Goal: Task Accomplishment & Management: Use online tool/utility

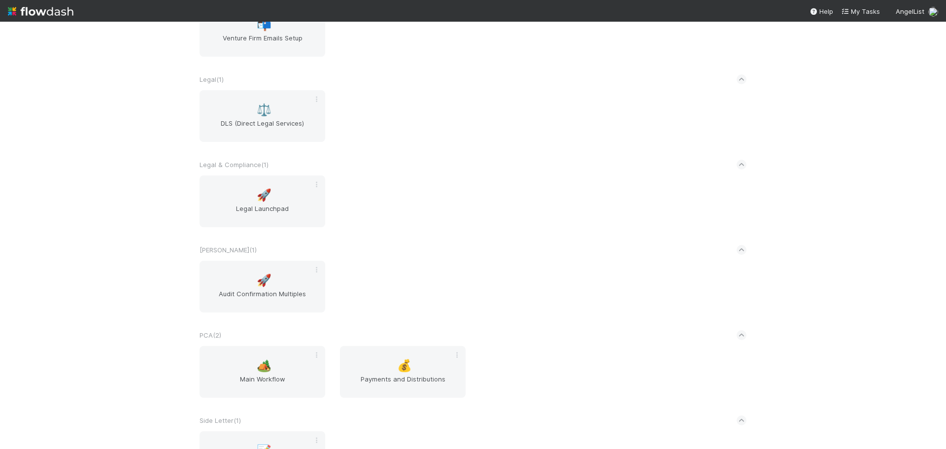
scroll to position [1429, 0]
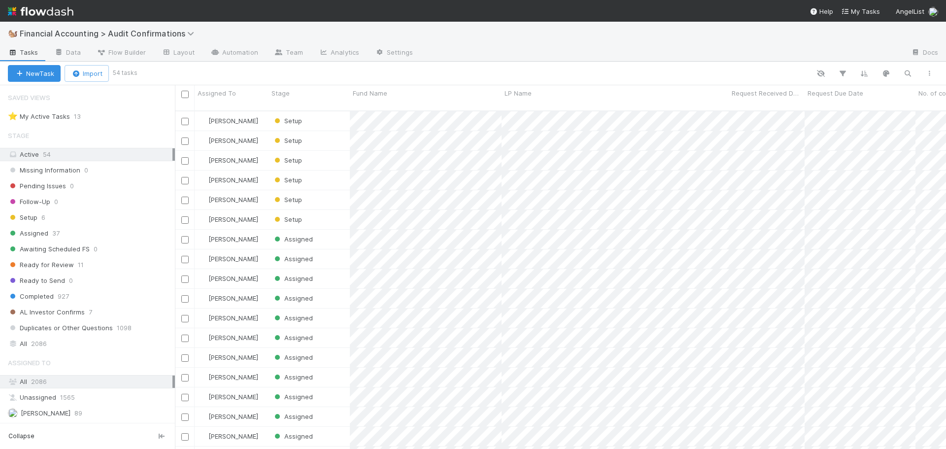
scroll to position [8, 8]
click at [323, 91] on div "Stage" at bounding box center [310, 93] width 76 height 10
click at [315, 107] on div "Sort First → Last" at bounding box center [328, 111] width 112 height 15
click at [883, 96] on div "Request Due Date" at bounding box center [860, 93] width 105 height 10
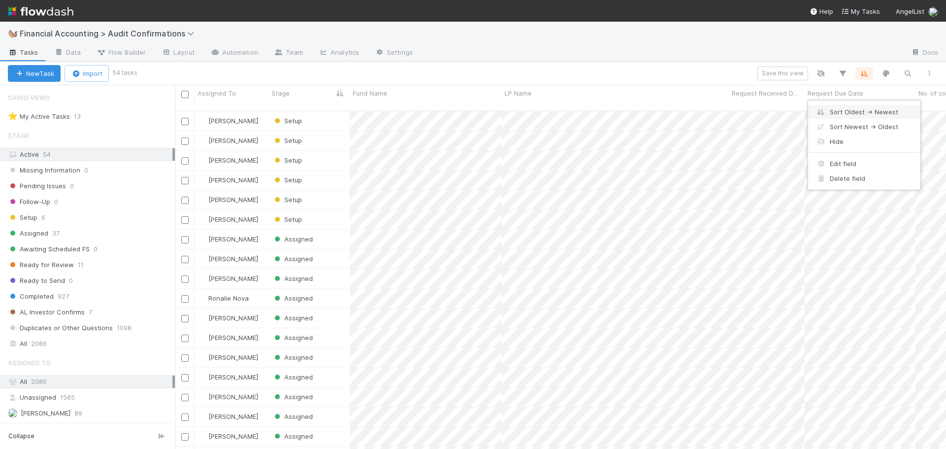
click at [876, 112] on div "Sort Oldest → Newest" at bounding box center [864, 111] width 112 height 15
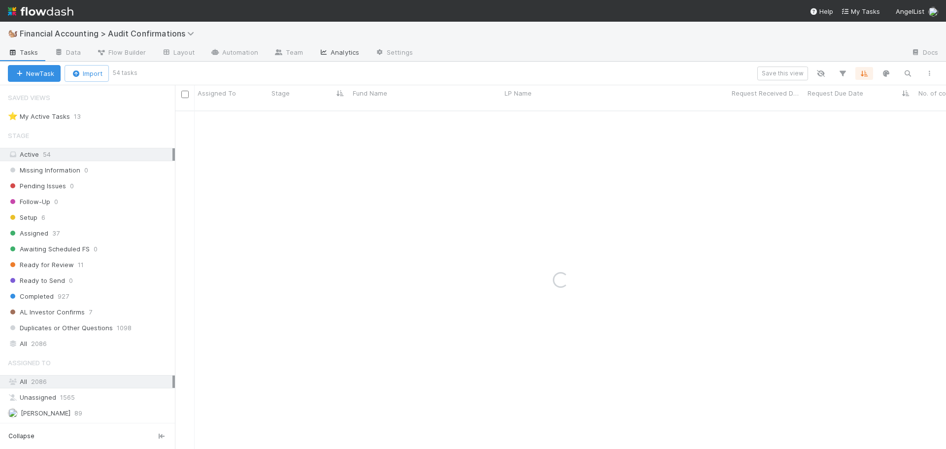
click at [337, 52] on link "Analytics" at bounding box center [339, 53] width 56 height 16
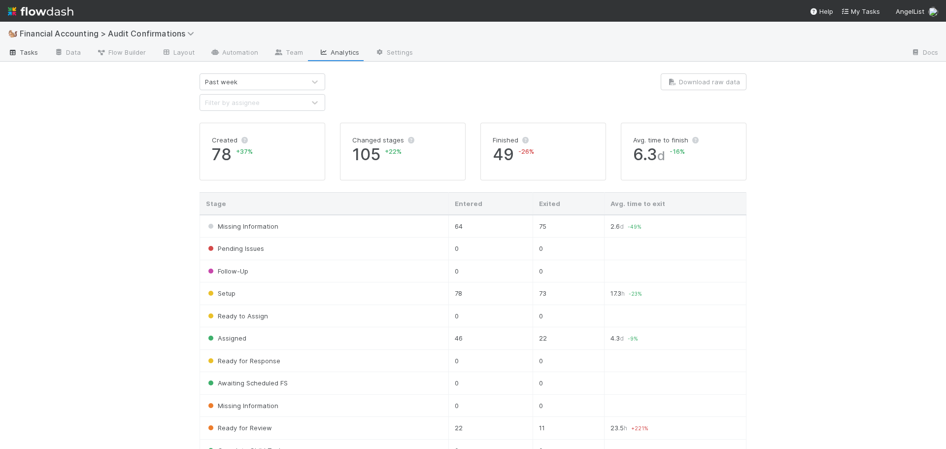
click at [24, 53] on span "Tasks" at bounding box center [23, 52] width 31 height 10
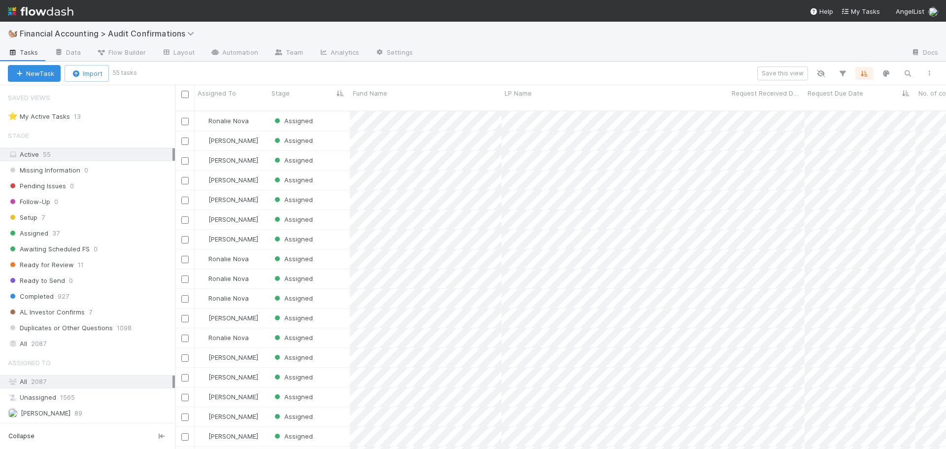
scroll to position [99, 0]
click at [48, 296] on span "Completed" at bounding box center [31, 296] width 46 height 12
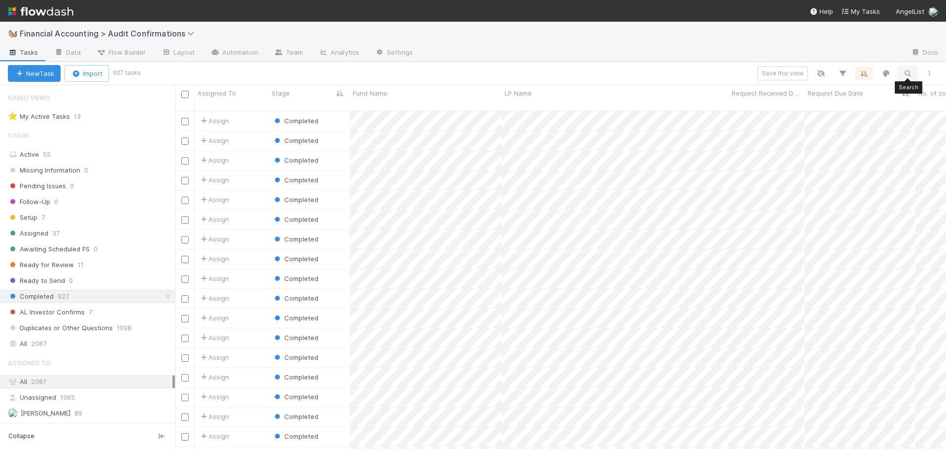
scroll to position [339, 764]
click at [908, 71] on icon "button" at bounding box center [908, 73] width 10 height 9
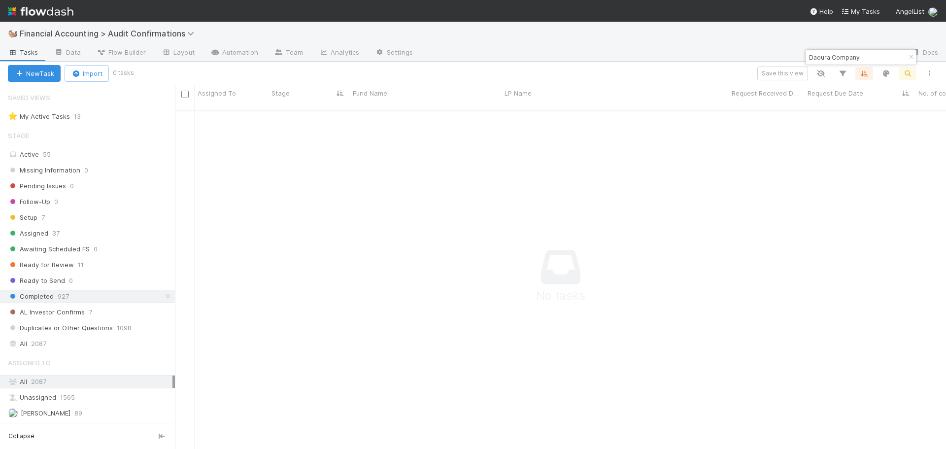
scroll to position [332, 764]
type input "Daoura Company"
click at [908, 55] on icon "button" at bounding box center [911, 57] width 10 height 6
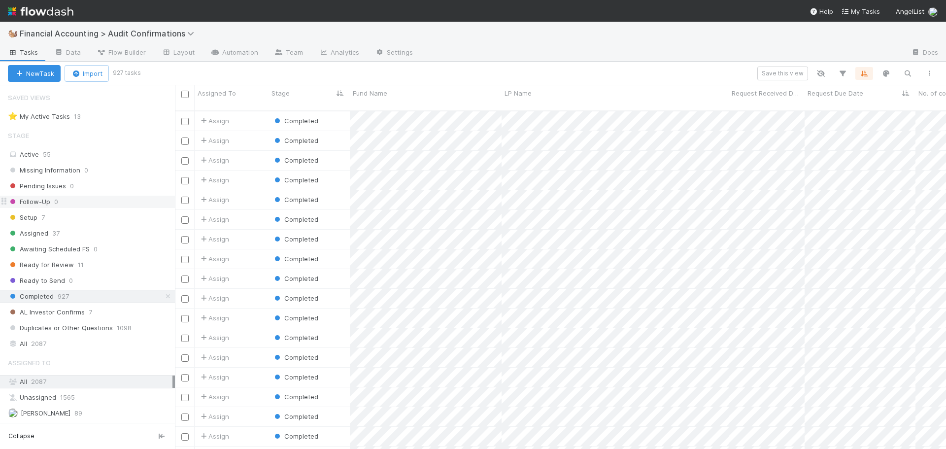
scroll to position [339, 764]
click at [87, 154] on div "Active 55" at bounding box center [90, 154] width 165 height 12
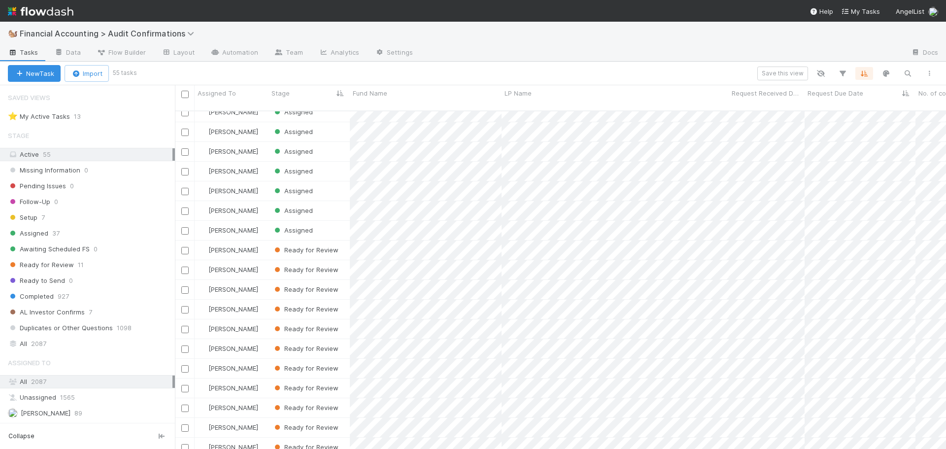
scroll to position [746, 0]
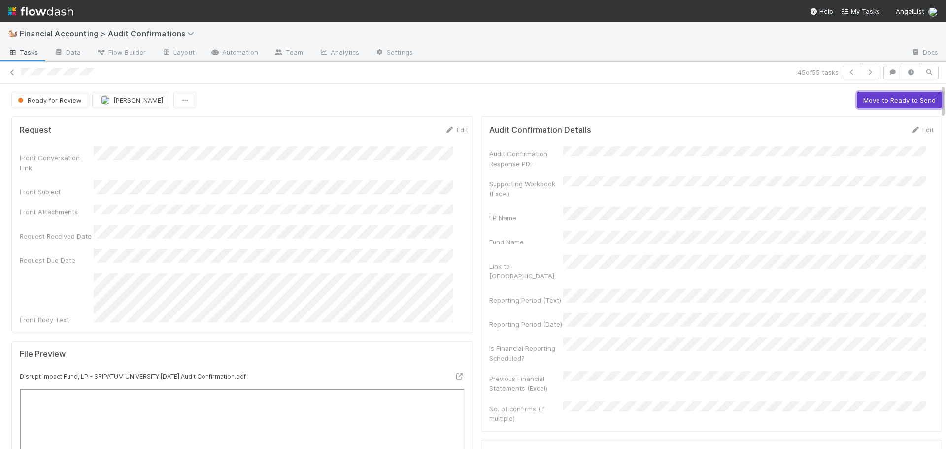
click at [884, 102] on button "Move to Ready to Send" at bounding box center [899, 100] width 85 height 17
click at [828, 104] on button "Draft Response" at bounding box center [833, 100] width 61 height 17
click at [895, 105] on button "Move to Completed" at bounding box center [905, 100] width 74 height 17
click at [96, 98] on span "[PERSON_NAME]" at bounding box center [118, 100] width 50 height 8
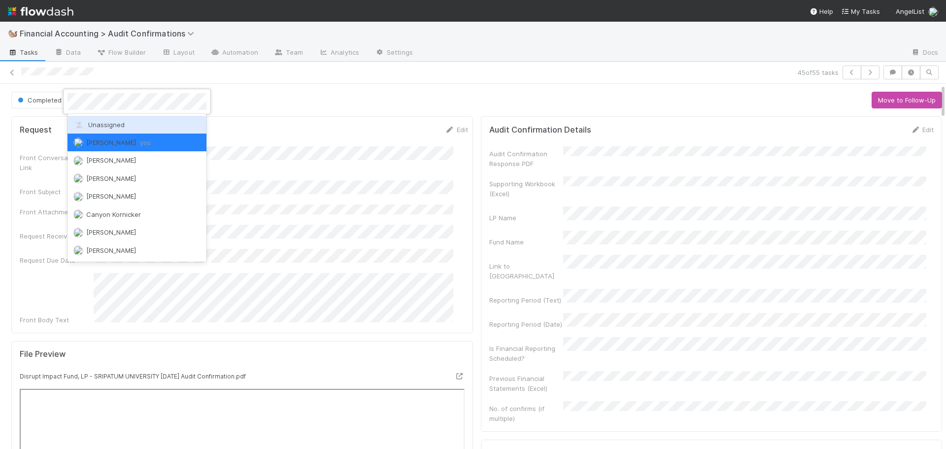
drag, startPoint x: 105, startPoint y: 125, endPoint x: 96, endPoint y: 140, distance: 18.3
click at [101, 134] on div "Unassigned Don Walker you Alice Wo Amy Saks Archit Dhar Canyon Kornicker Cather…" at bounding box center [137, 188] width 139 height 148
click at [107, 113] on div at bounding box center [137, 102] width 148 height 26
click at [133, 120] on div "Unassigned" at bounding box center [137, 125] width 139 height 18
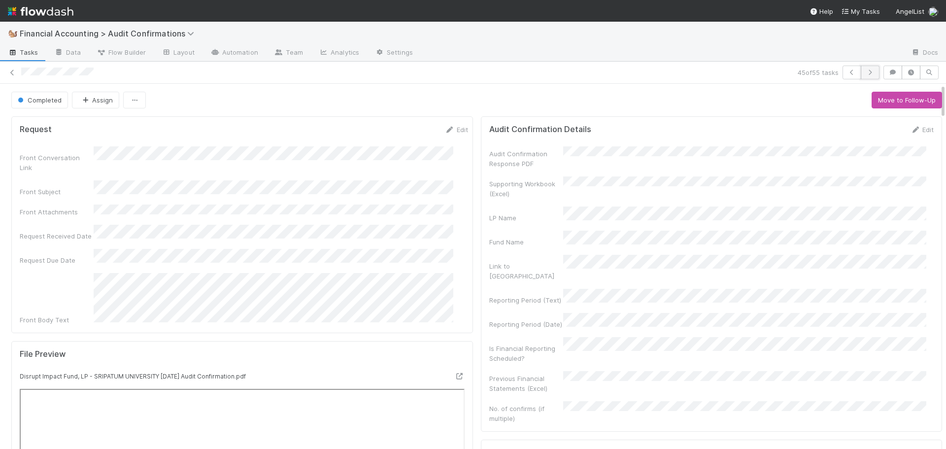
click at [865, 69] on icon "button" at bounding box center [870, 72] width 10 height 6
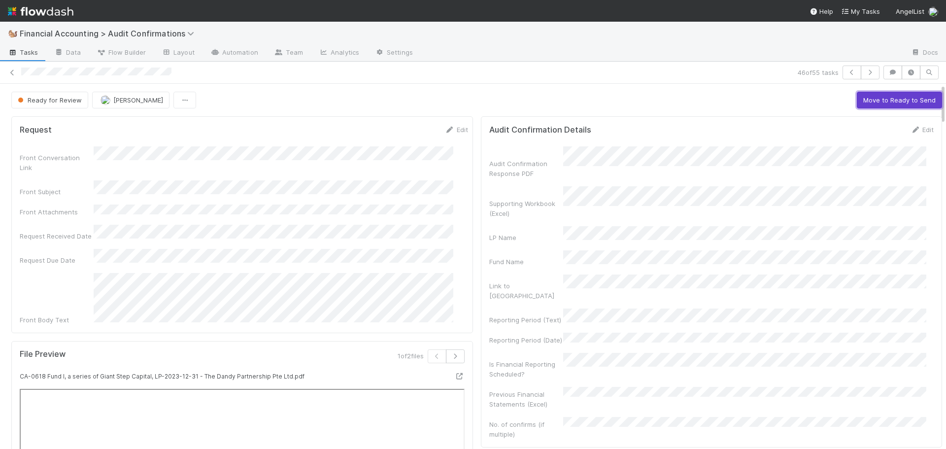
click at [866, 104] on button "Move to Ready to Send" at bounding box center [899, 100] width 85 height 17
click at [803, 100] on button "Draft Response" at bounding box center [833, 100] width 61 height 17
click at [868, 101] on button "Move to Completed" at bounding box center [905, 100] width 74 height 17
click at [96, 106] on button "[PERSON_NAME]" at bounding box center [110, 100] width 77 height 17
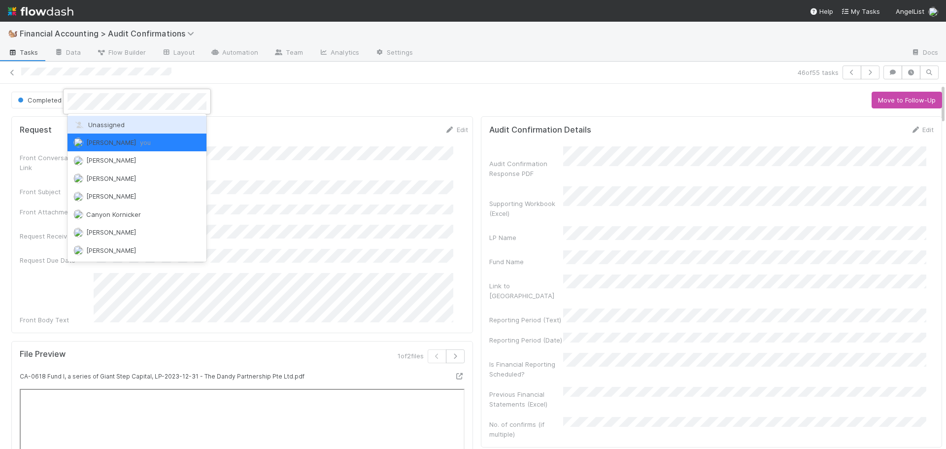
click at [102, 128] on span "Unassigned" at bounding box center [98, 125] width 51 height 8
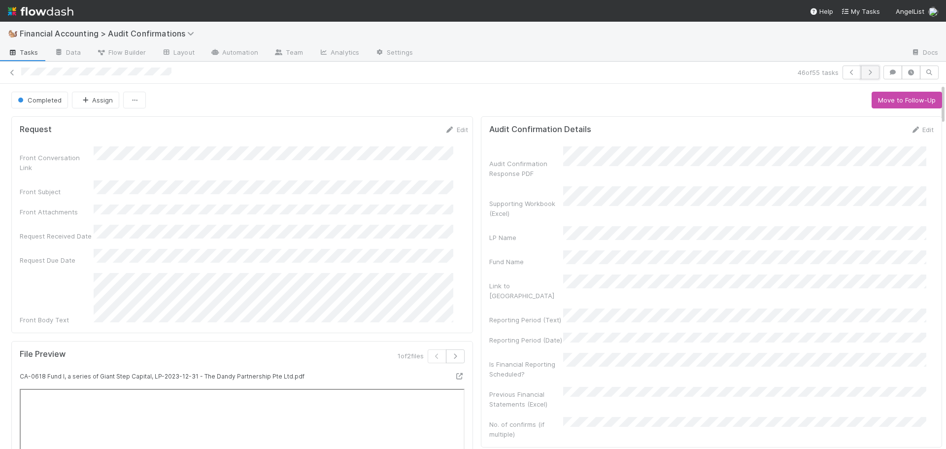
click at [865, 70] on icon "button" at bounding box center [870, 72] width 10 height 6
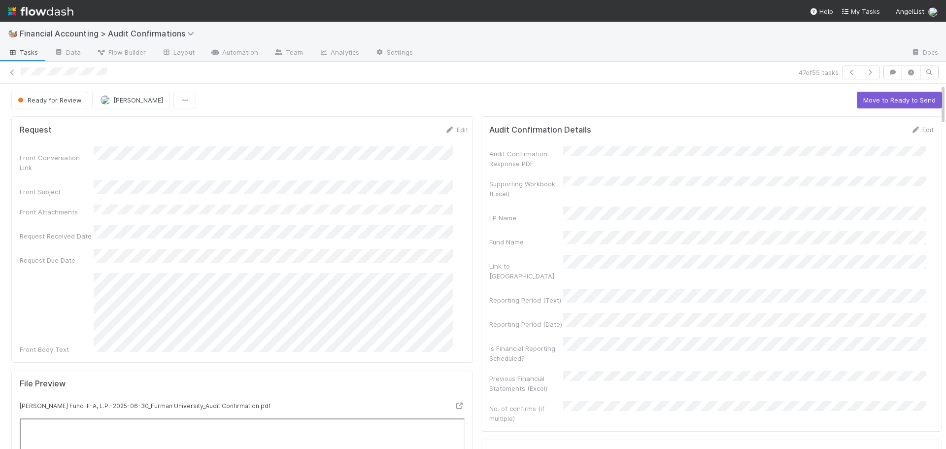
drag, startPoint x: 775, startPoint y: 130, endPoint x: 670, endPoint y: 83, distance: 114.5
click at [670, 83] on div "47 of 55 tasks" at bounding box center [473, 73] width 946 height 22
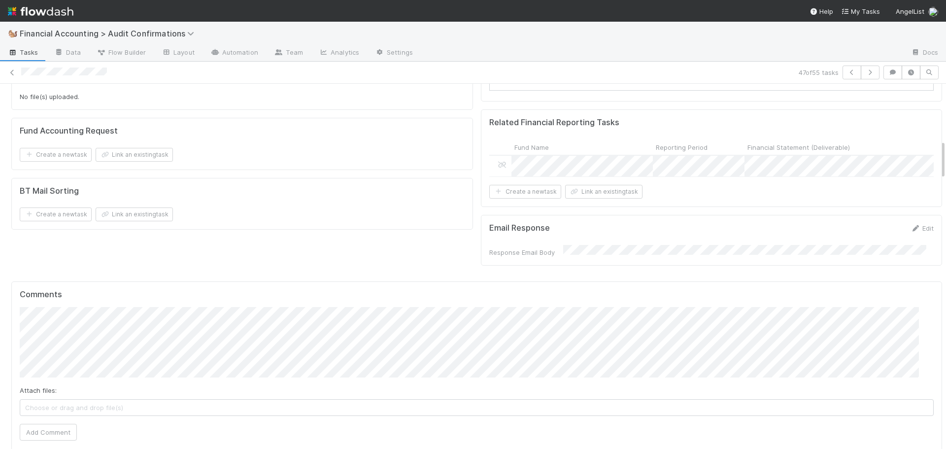
scroll to position [641, 0]
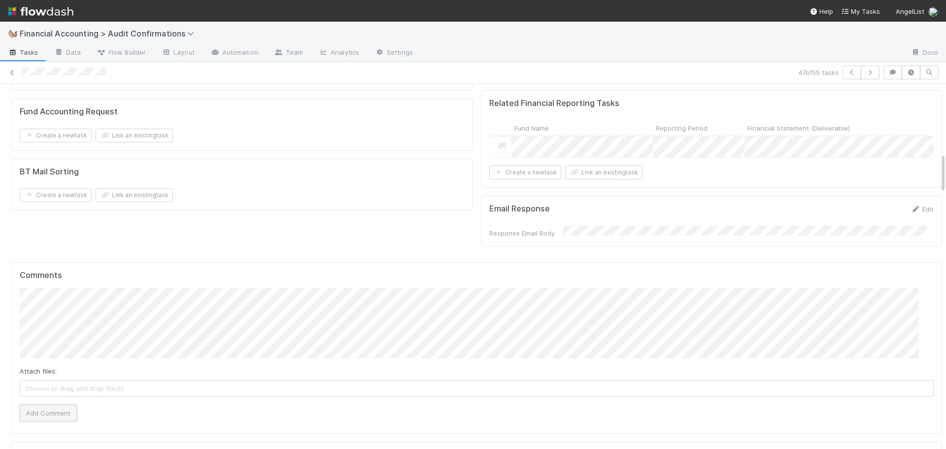
click at [54, 405] on button "Add Comment" at bounding box center [48, 413] width 57 height 17
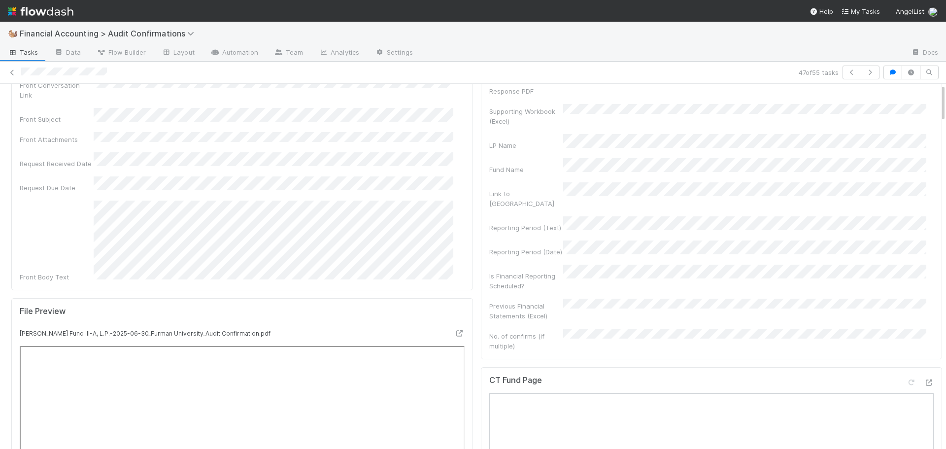
scroll to position [0, 0]
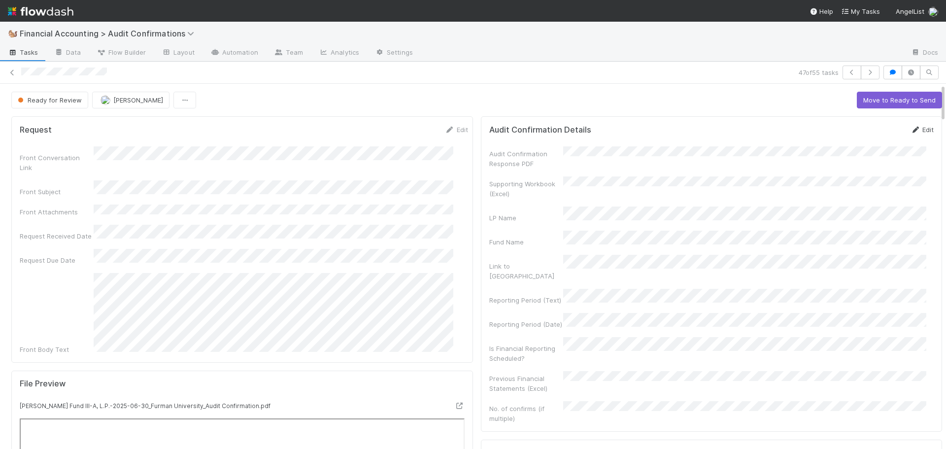
click at [911, 129] on link "Edit" at bounding box center [922, 130] width 23 height 8
click at [912, 134] on div "Edit" at bounding box center [922, 130] width 23 height 10
click at [912, 131] on link "Edit" at bounding box center [922, 130] width 23 height 8
click at [867, 127] on button "Save" at bounding box center [881, 133] width 28 height 17
click at [857, 101] on button "Move to Ready to Send" at bounding box center [899, 100] width 85 height 17
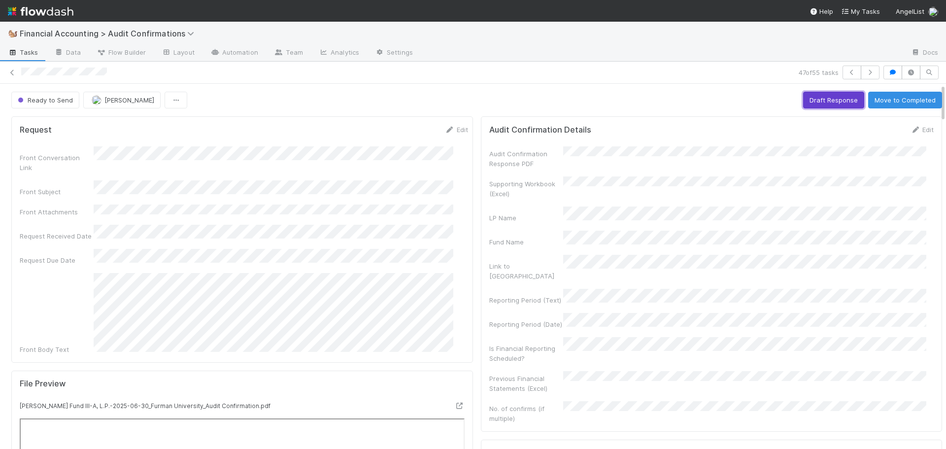
click at [803, 100] on button "Draft Response" at bounding box center [833, 100] width 61 height 17
click at [799, 100] on div "Ready to Send Don Walker Draft Response Move to Completed" at bounding box center [476, 100] width 931 height 17
click at [871, 101] on button "Move to Completed" at bounding box center [905, 100] width 74 height 17
click at [88, 102] on img "button" at bounding box center [85, 100] width 10 height 10
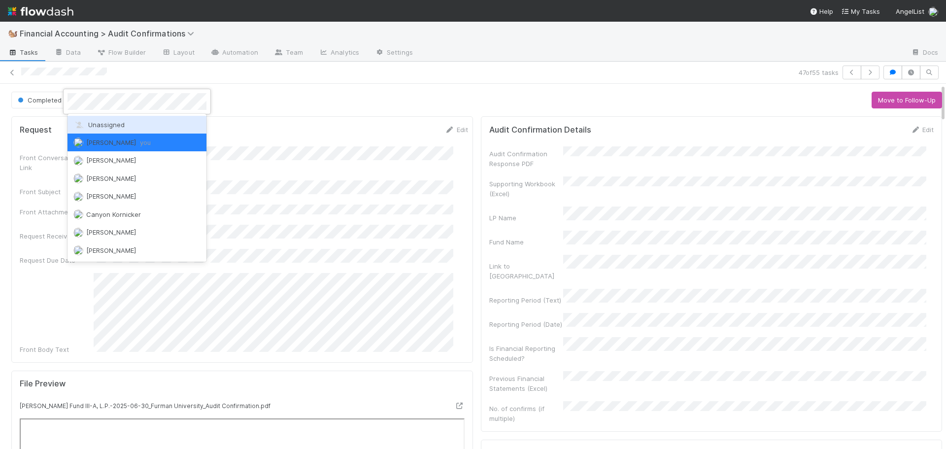
click at [102, 127] on span "Unassigned" at bounding box center [98, 125] width 51 height 8
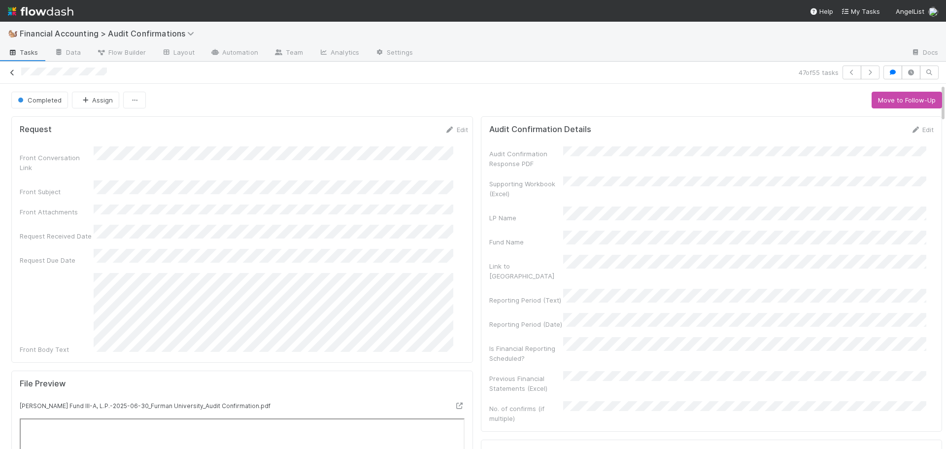
click at [15, 75] on icon at bounding box center [12, 72] width 10 height 6
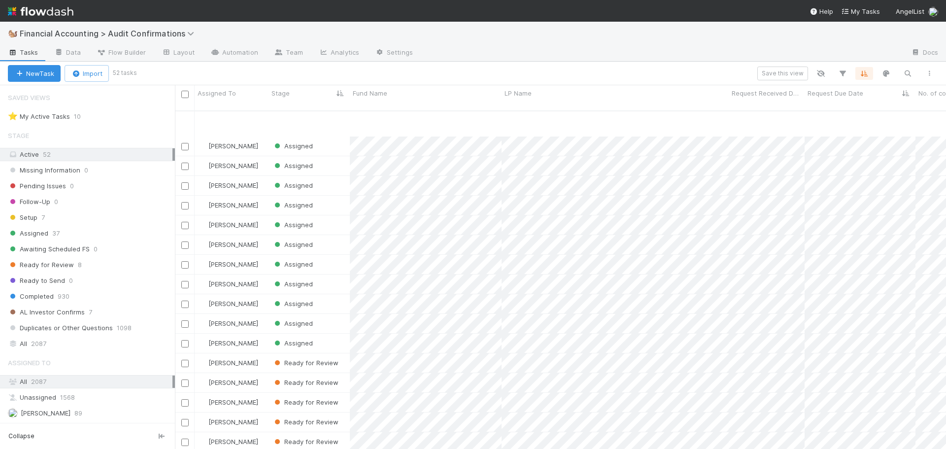
scroll to position [686, 0]
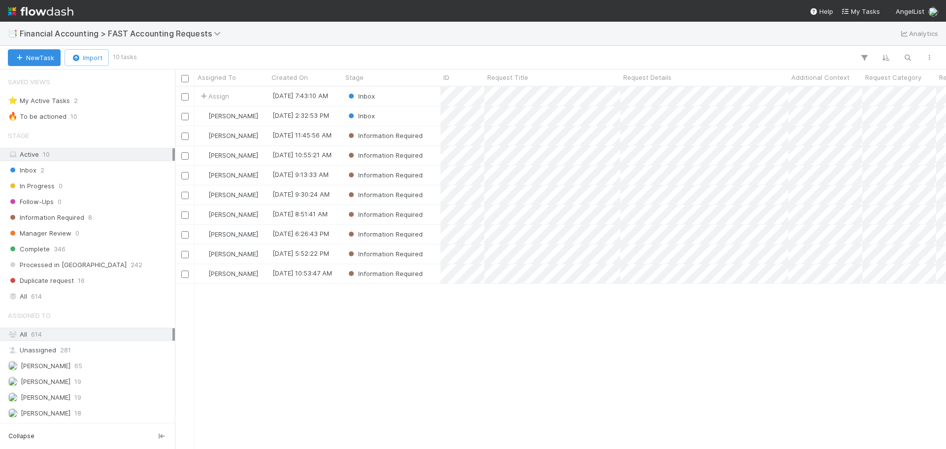
scroll to position [8, 8]
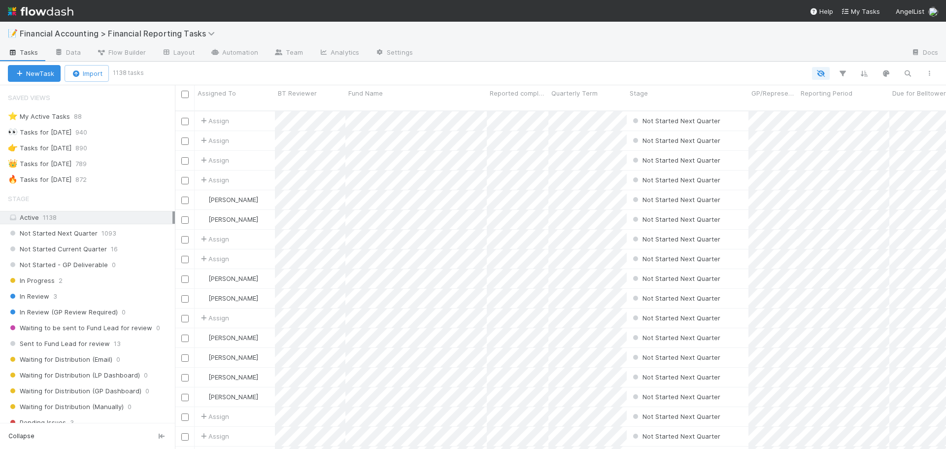
scroll to position [8, 8]
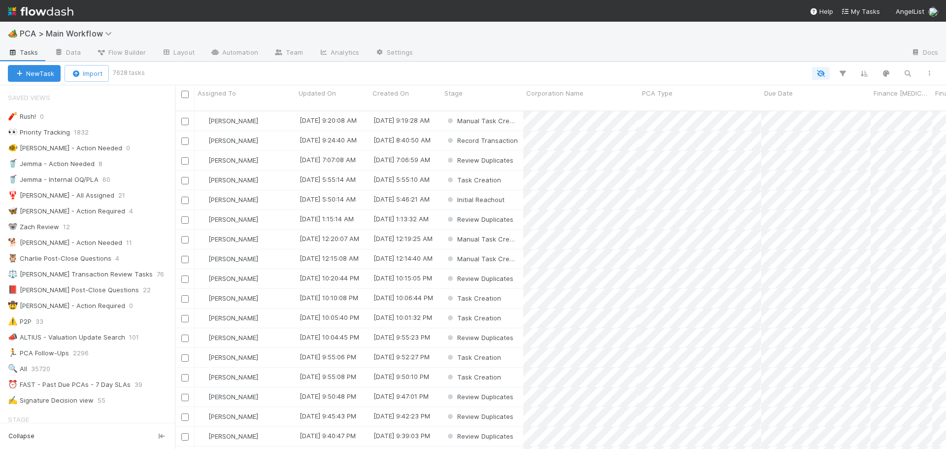
scroll to position [8, 8]
click at [325, 50] on icon at bounding box center [324, 52] width 10 height 6
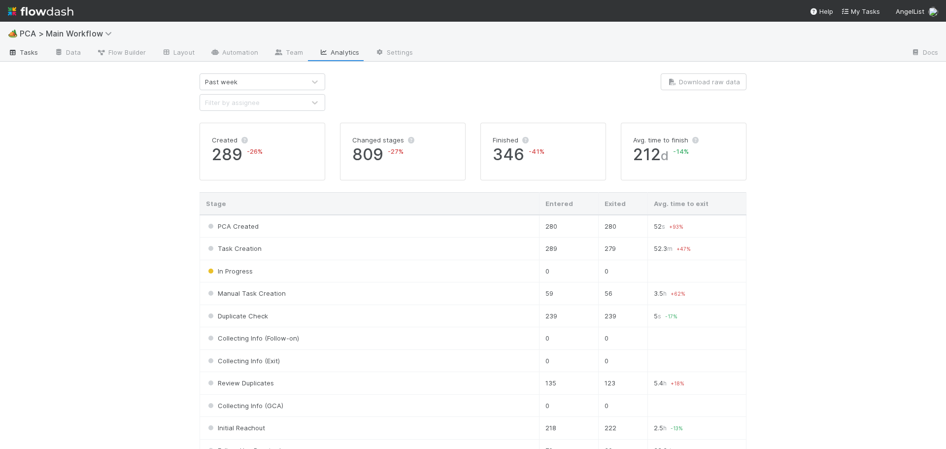
click at [20, 52] on span "Tasks" at bounding box center [23, 52] width 31 height 10
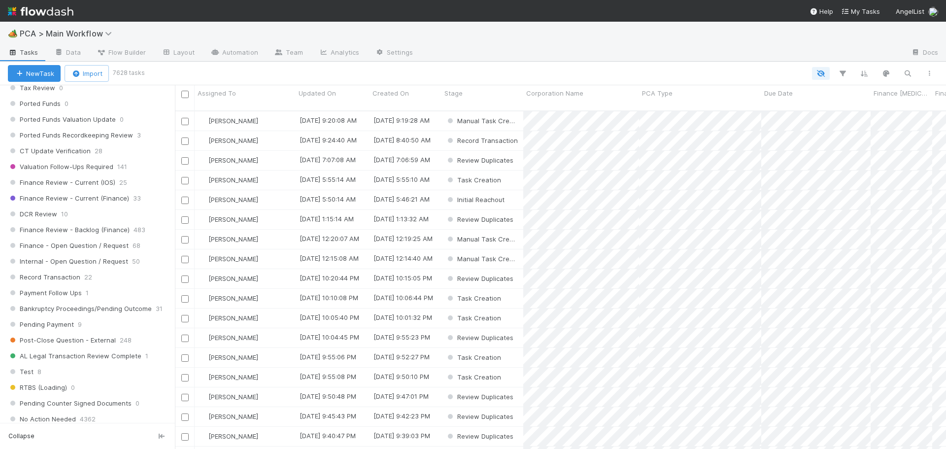
scroll to position [690, 0]
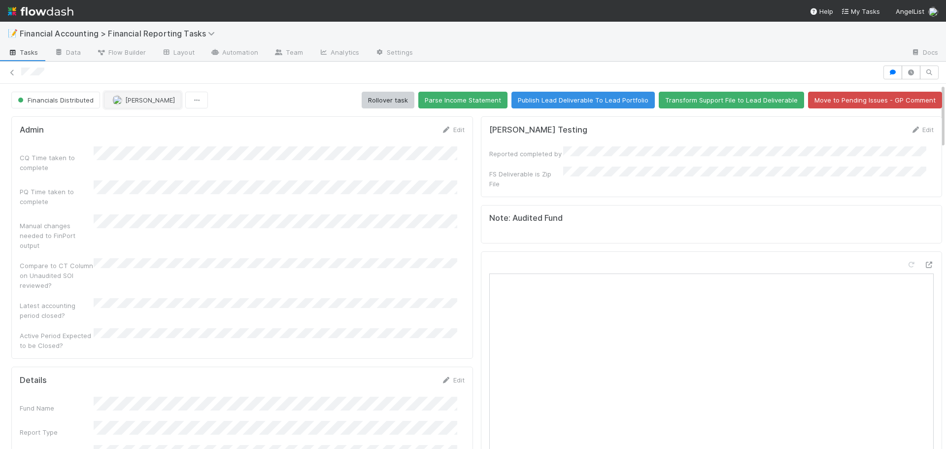
click at [127, 102] on span "[PERSON_NAME]" at bounding box center [150, 100] width 50 height 8
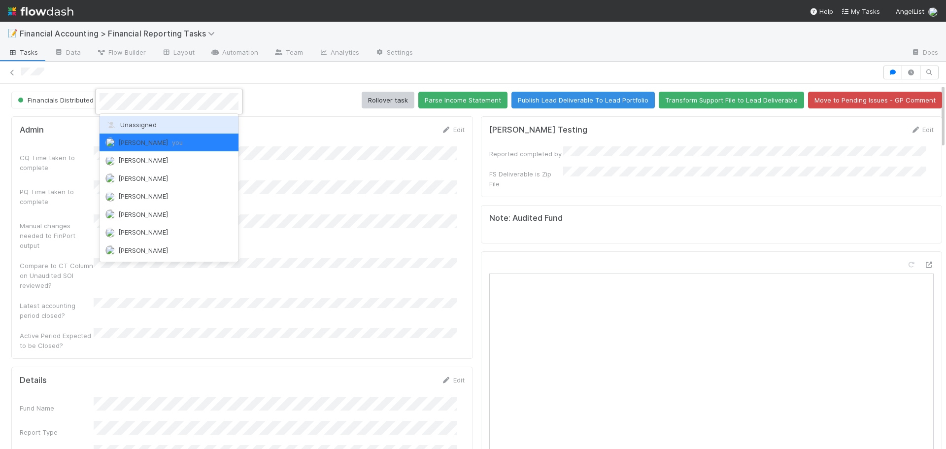
click at [147, 125] on span "Unassigned" at bounding box center [130, 125] width 51 height 8
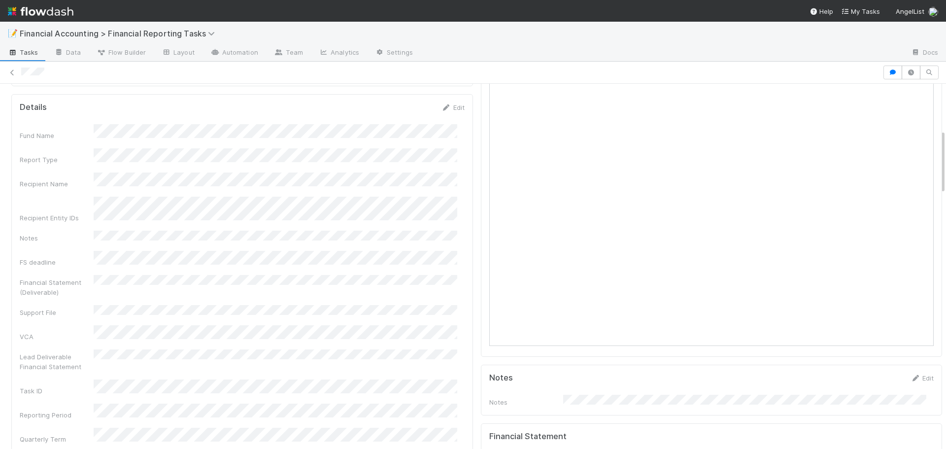
scroll to position [246, 0]
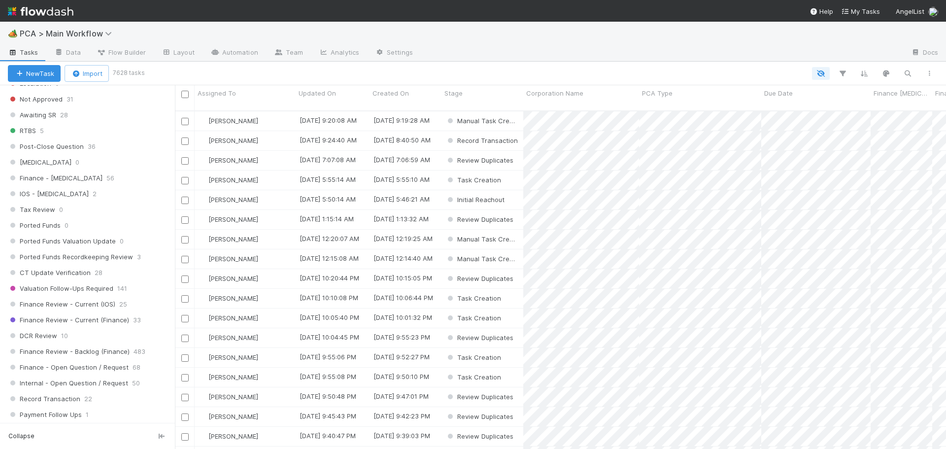
scroll to position [542, 0]
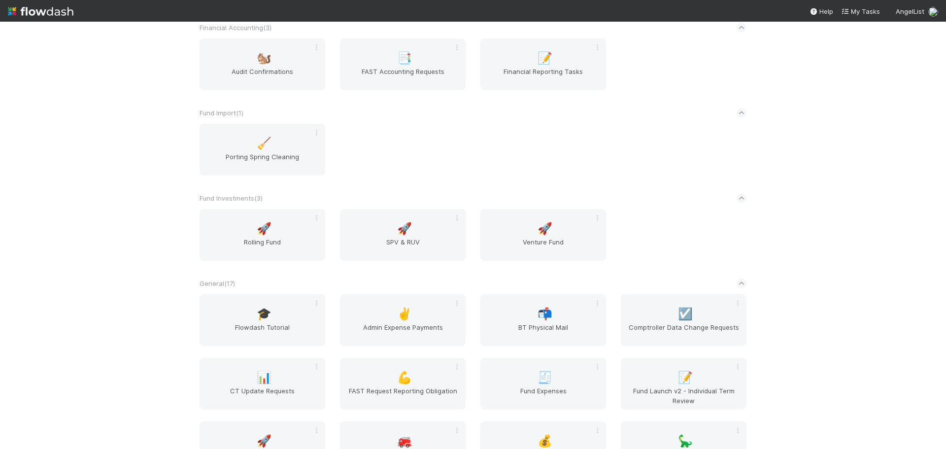
scroll to position [690, 0]
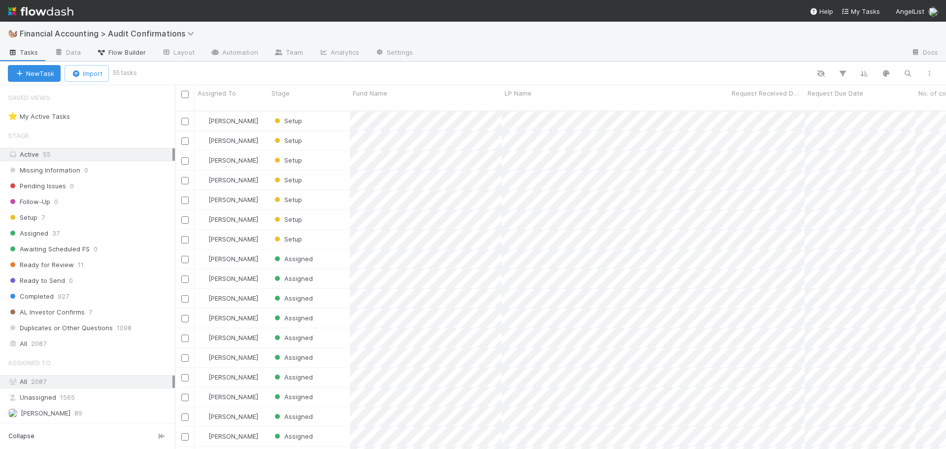
scroll to position [339, 764]
click at [84, 298] on div "Completed 927" at bounding box center [91, 296] width 167 height 12
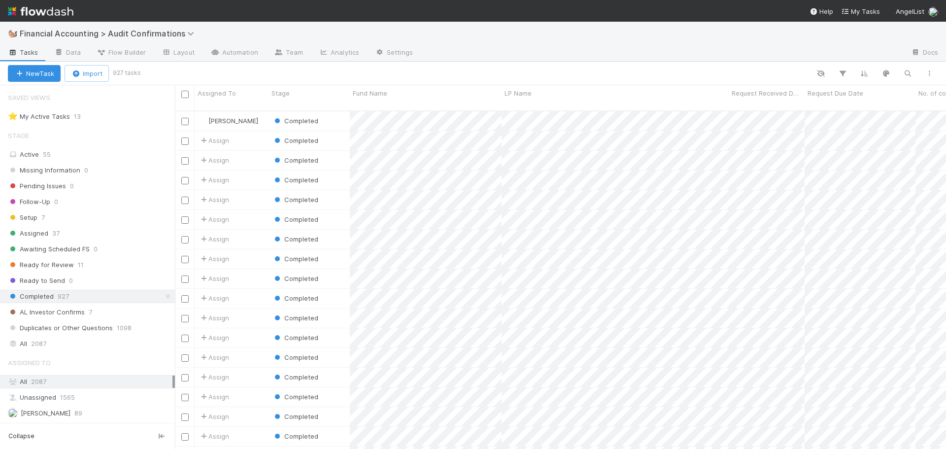
scroll to position [339, 764]
click at [906, 77] on icon "button" at bounding box center [908, 73] width 10 height 9
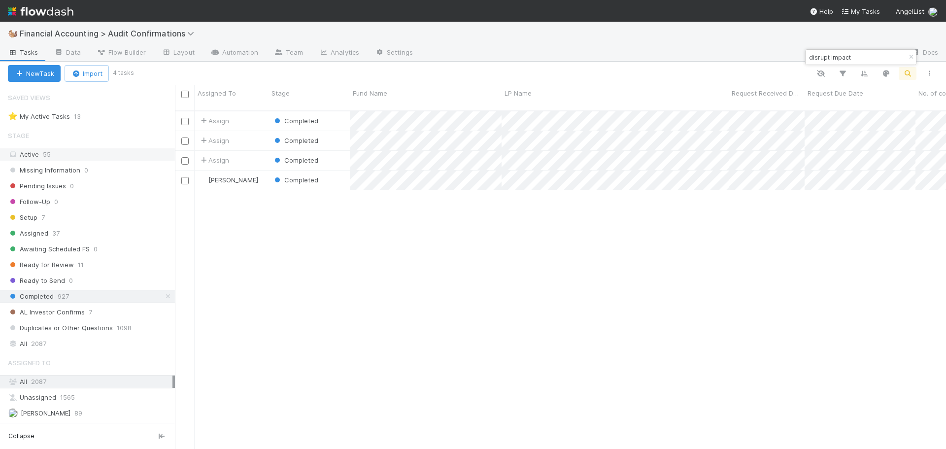
click at [101, 152] on div "Active 55" at bounding box center [90, 154] width 165 height 12
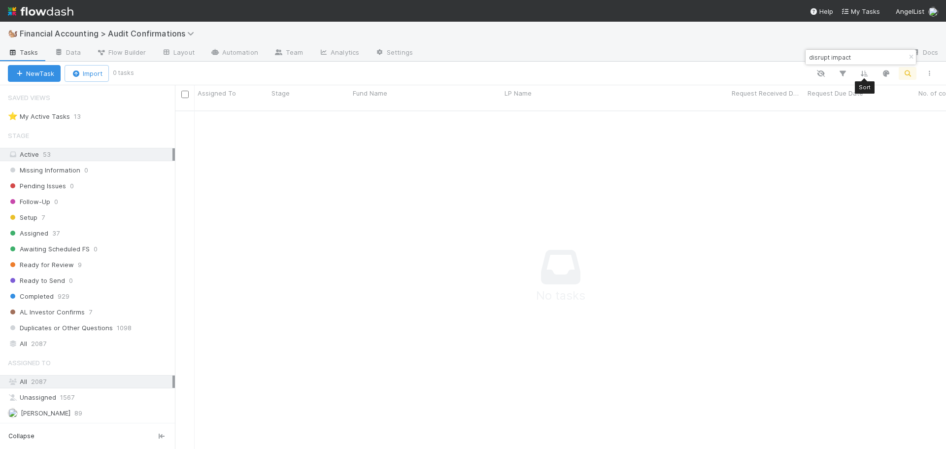
scroll to position [332, 764]
click at [862, 53] on input "disrupt impact" at bounding box center [856, 57] width 99 height 12
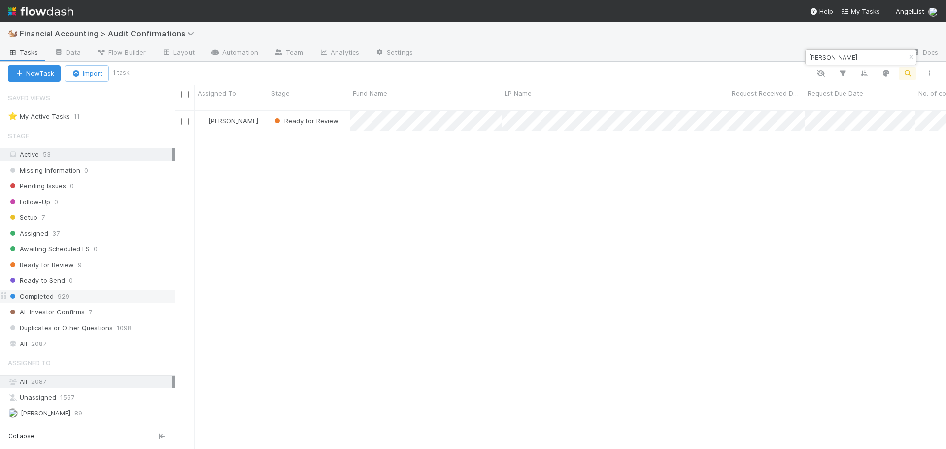
type input "[PERSON_NAME]"
click at [85, 301] on div "Completed 929" at bounding box center [91, 296] width 167 height 12
